Goal: Check status: Check status

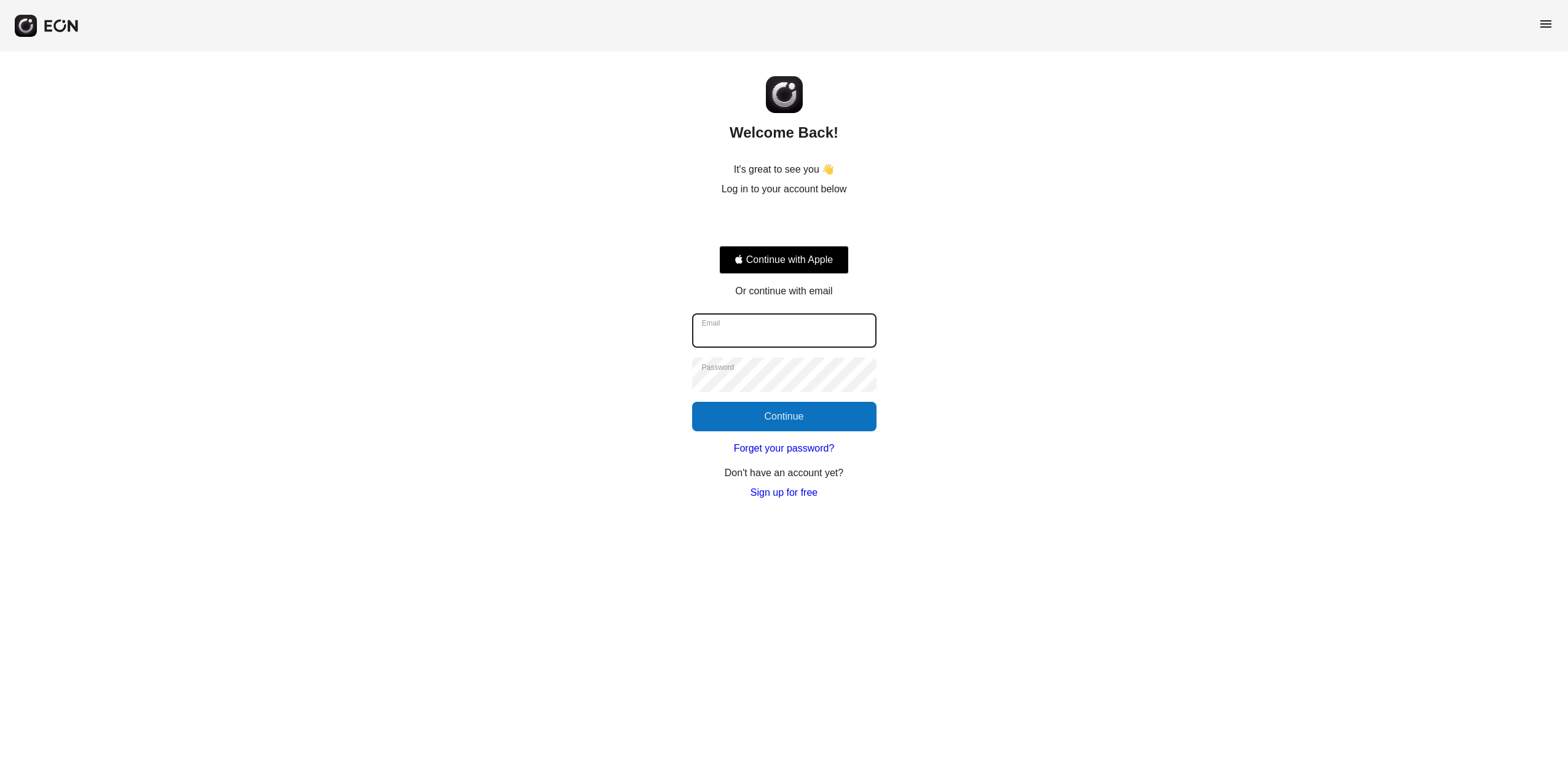
click at [757, 336] on input "Email" at bounding box center [784, 330] width 184 height 34
type input "**********"
click at [810, 415] on button "Continue" at bounding box center [784, 416] width 184 height 29
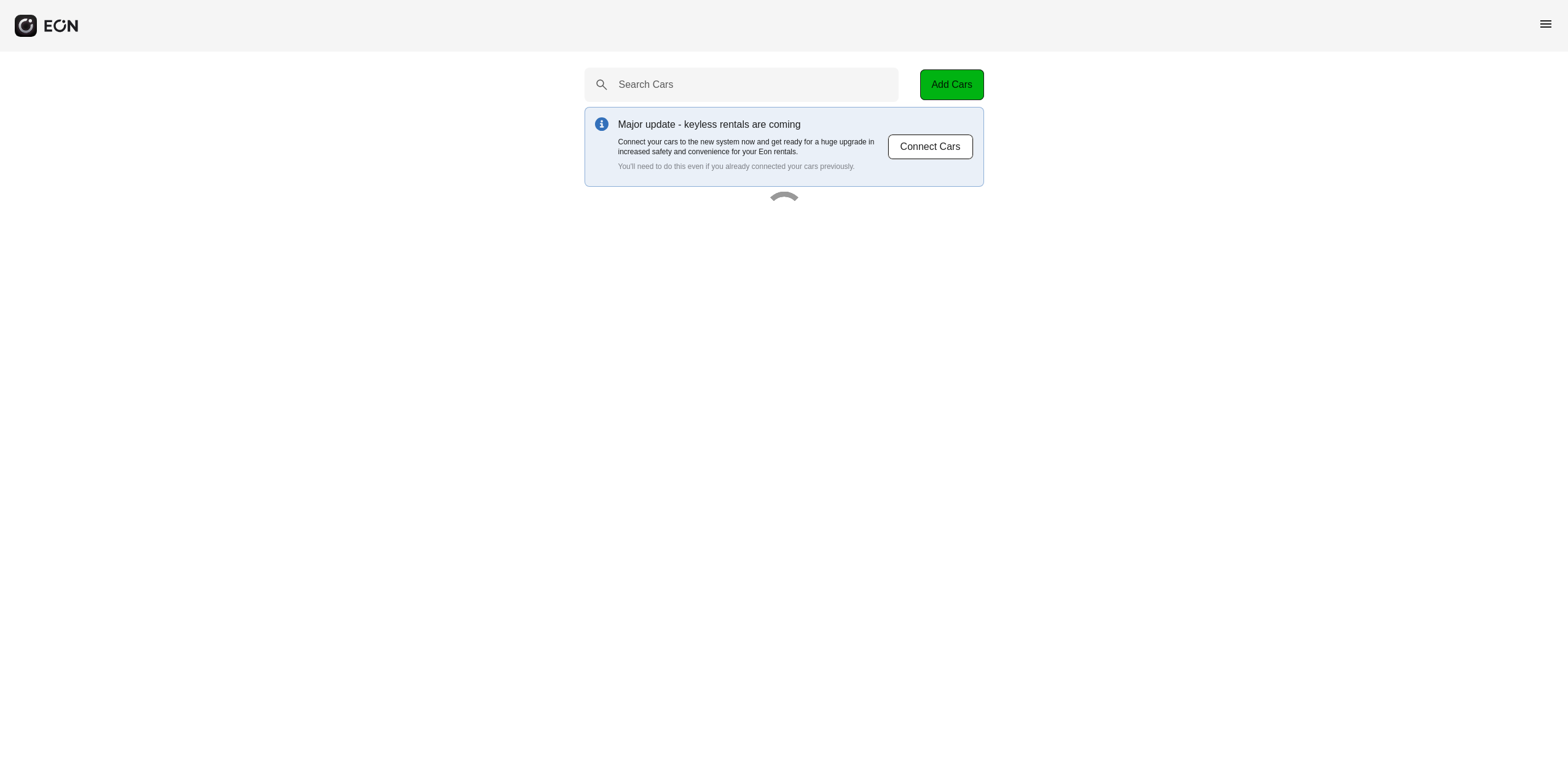
click at [1545, 27] on span "menu" at bounding box center [1545, 24] width 15 height 15
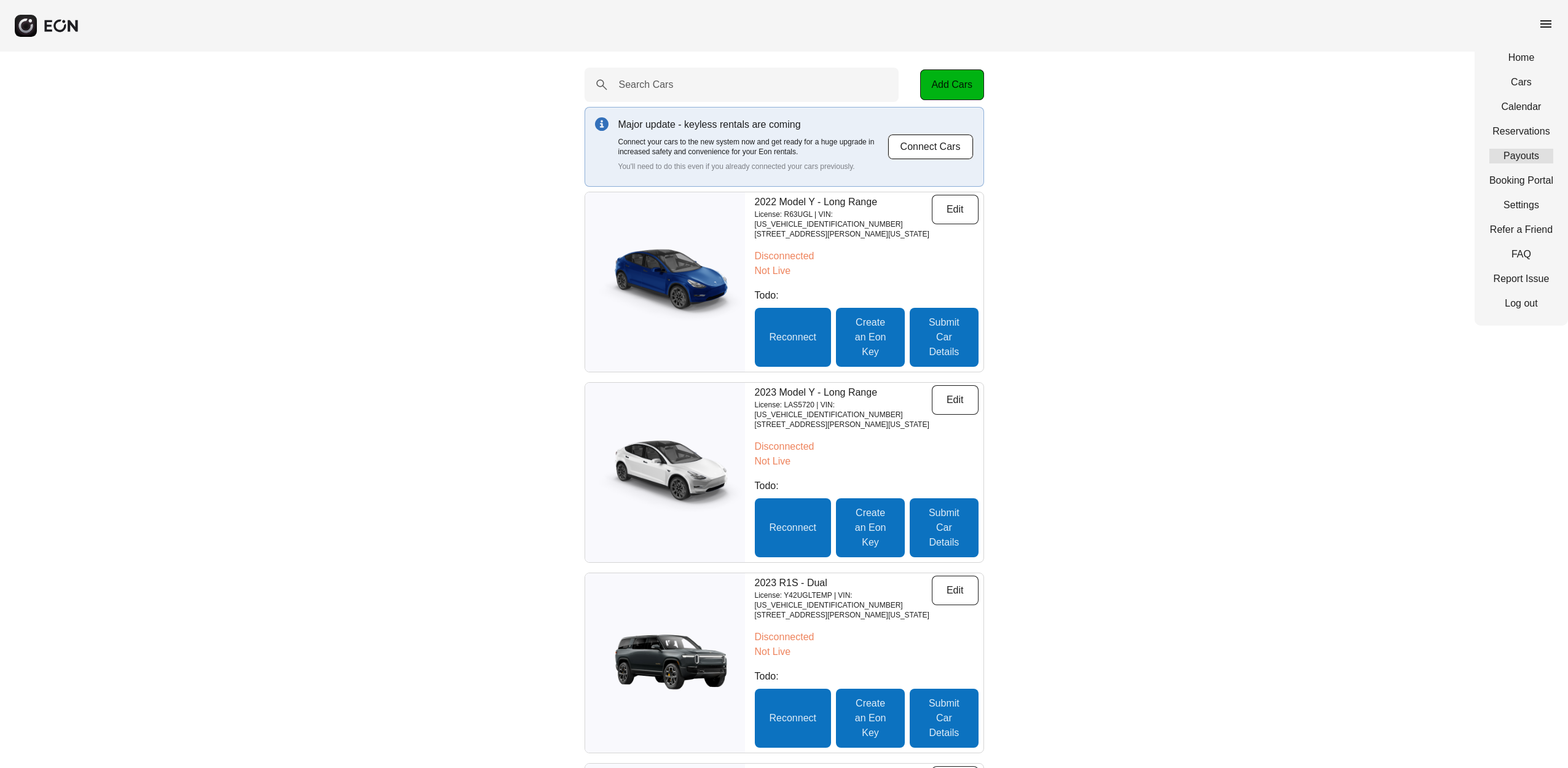
click at [1525, 160] on link "Payouts" at bounding box center [1521, 156] width 64 height 15
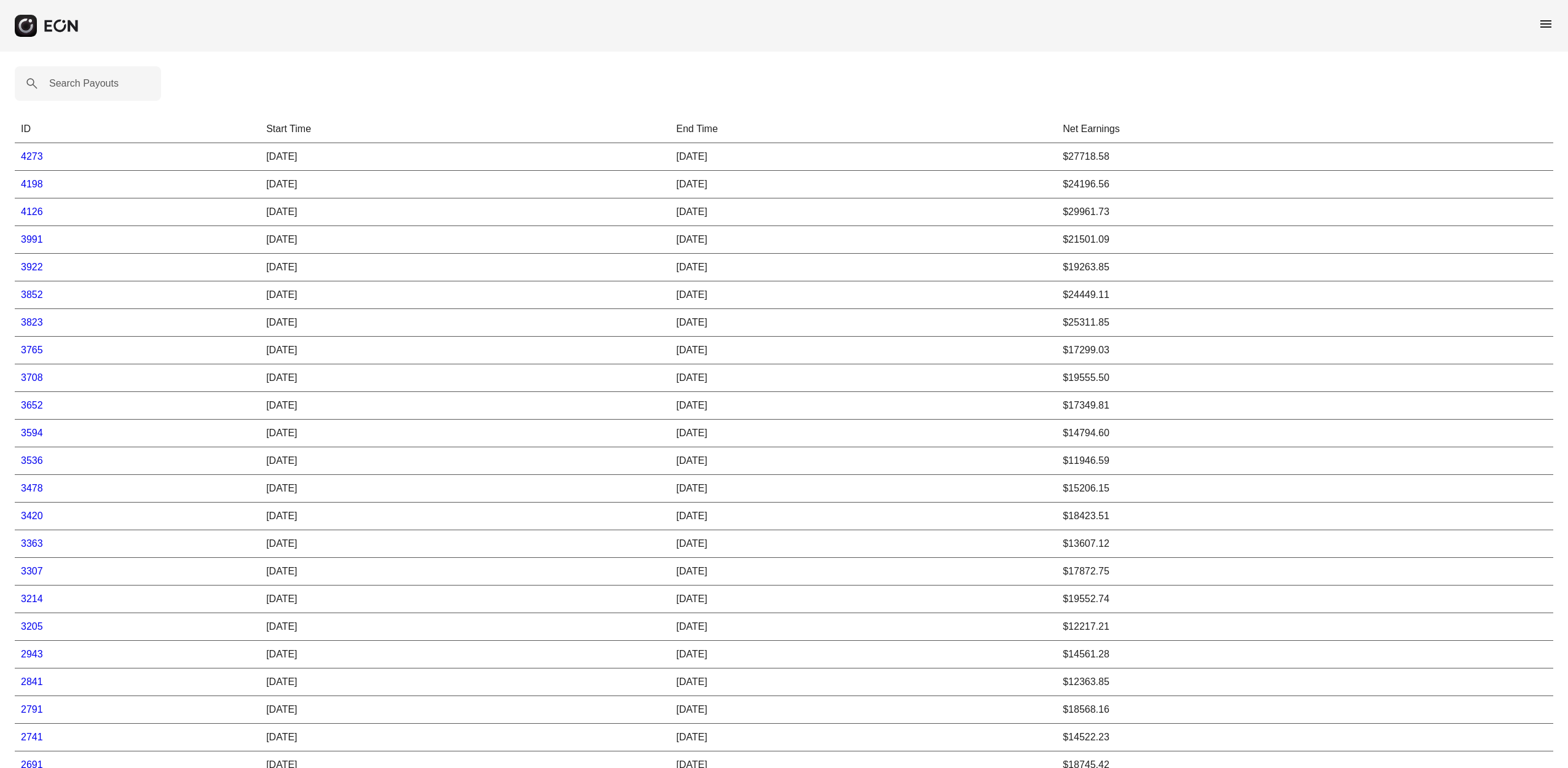
click at [1103, 157] on td "$27718.58" at bounding box center [1305, 156] width 497 height 27
click at [31, 156] on link "4273" at bounding box center [31, 156] width 22 height 11
click at [35, 186] on link "4198" at bounding box center [31, 184] width 22 height 11
